Goal: Task Accomplishment & Management: Use online tool/utility

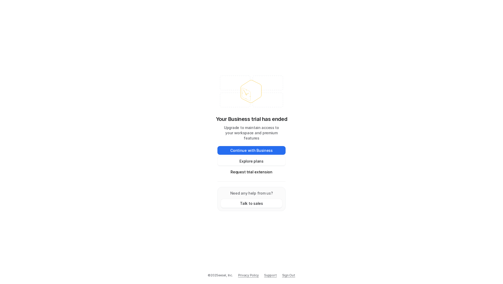
click at [289, 277] on link "Sign Out" at bounding box center [288, 275] width 13 height 5
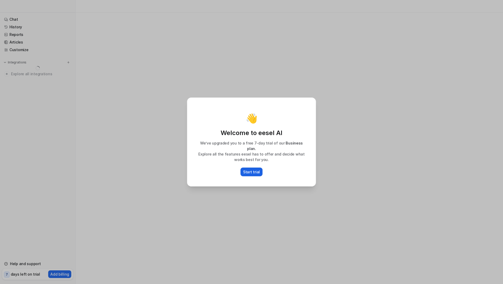
click at [254, 169] on p "Start trial" at bounding box center [251, 171] width 17 height 5
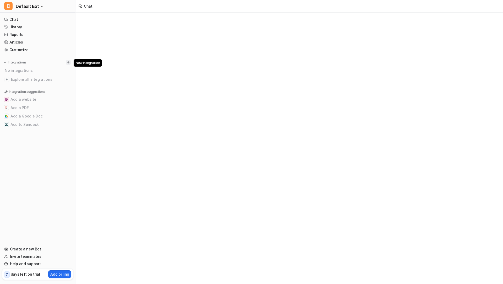
click at [70, 61] on button at bounding box center [68, 62] width 5 height 5
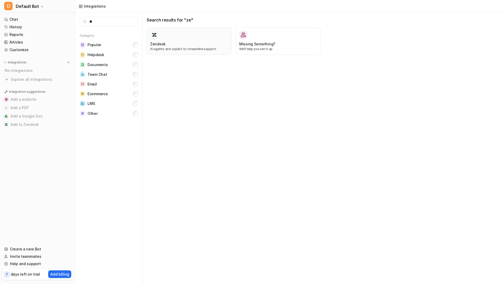
type input "**"
click at [160, 38] on div at bounding box center [189, 35] width 78 height 8
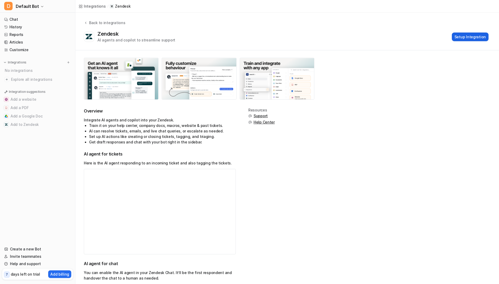
click at [455, 40] on button "Setup Integration" at bounding box center [470, 36] width 37 height 9
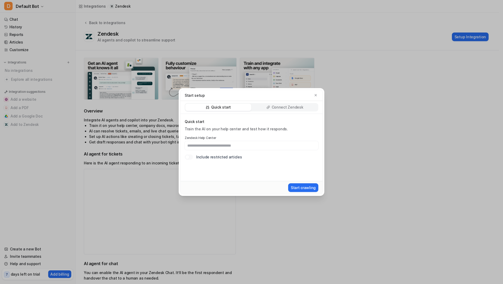
click at [281, 105] on p "Connect Zendesk" at bounding box center [288, 106] width 32 height 5
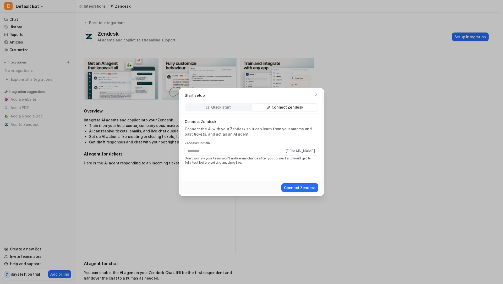
click at [219, 152] on input "text" at bounding box center [235, 150] width 100 height 9
type input "*********"
click at [293, 179] on div "Connect Zendesk Connect the AI with your Zendesk so it can learn from your macr…" at bounding box center [251, 147] width 142 height 67
click at [293, 189] on button "Connect Zendesk" at bounding box center [299, 187] width 37 height 9
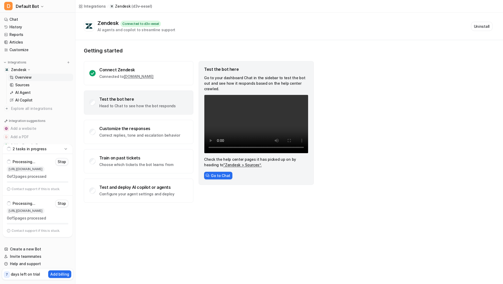
click at [63, 162] on p "Stop" at bounding box center [62, 161] width 8 height 5
click at [61, 201] on p "Stop" at bounding box center [62, 203] width 8 height 5
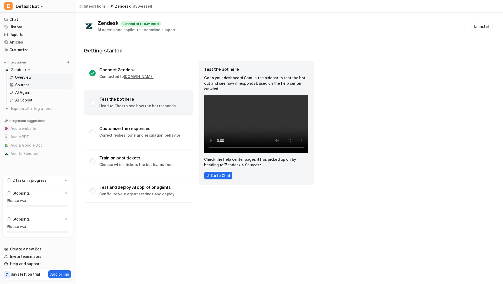
click at [23, 85] on p "Sources" at bounding box center [22, 84] width 14 height 5
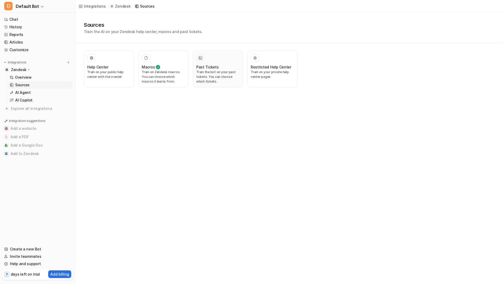
click at [211, 73] on p "Train the bot on your past tickets. You can choose which tickets." at bounding box center [217, 77] width 43 height 14
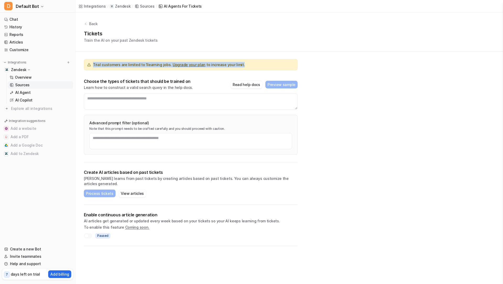
drag, startPoint x: 90, startPoint y: 66, endPoint x: 233, endPoint y: 69, distance: 143.3
click at [233, 69] on div "Trial customers are limited to 1 learning jobs. Upgrade your plan to increase y…" at bounding box center [191, 64] width 214 height 11
